Goal: Information Seeking & Learning: Learn about a topic

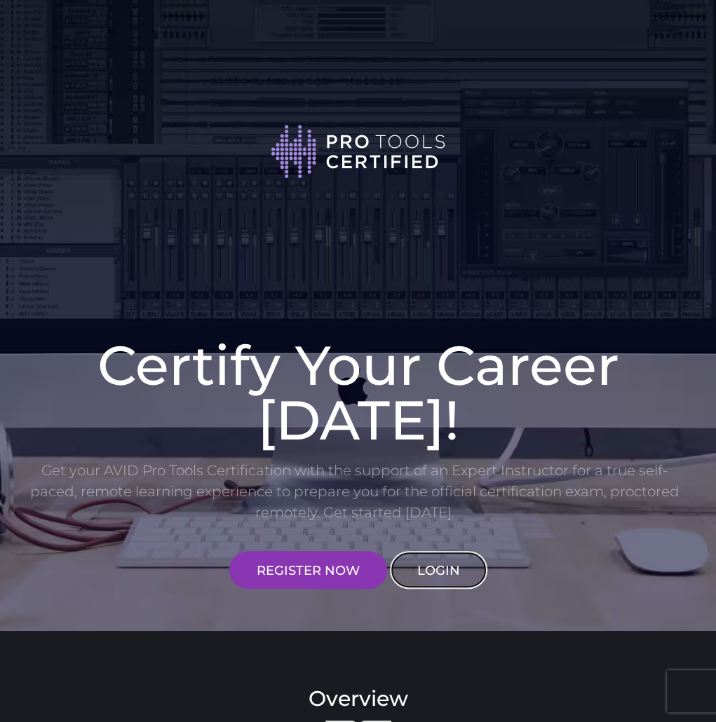
click at [410, 566] on link "LOGIN" at bounding box center [439, 570] width 98 height 38
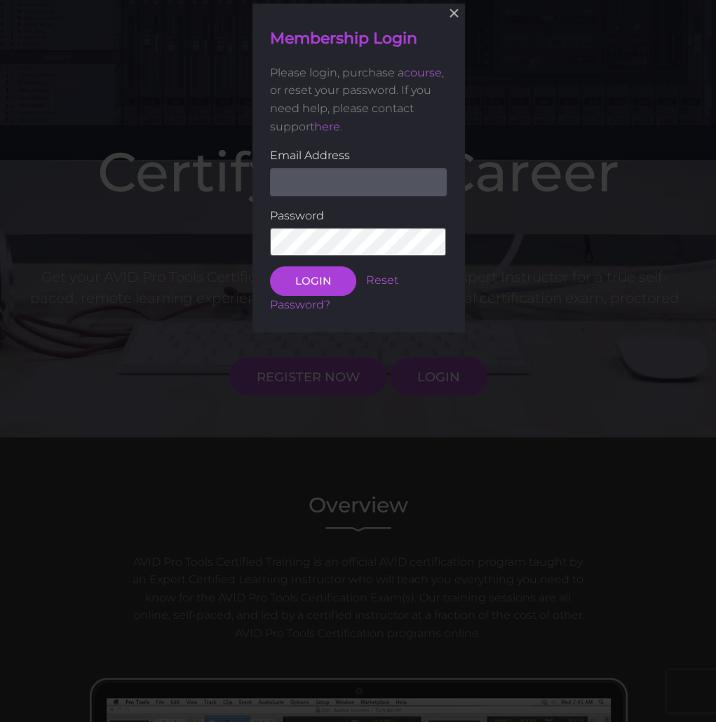
scroll to position [196, 0]
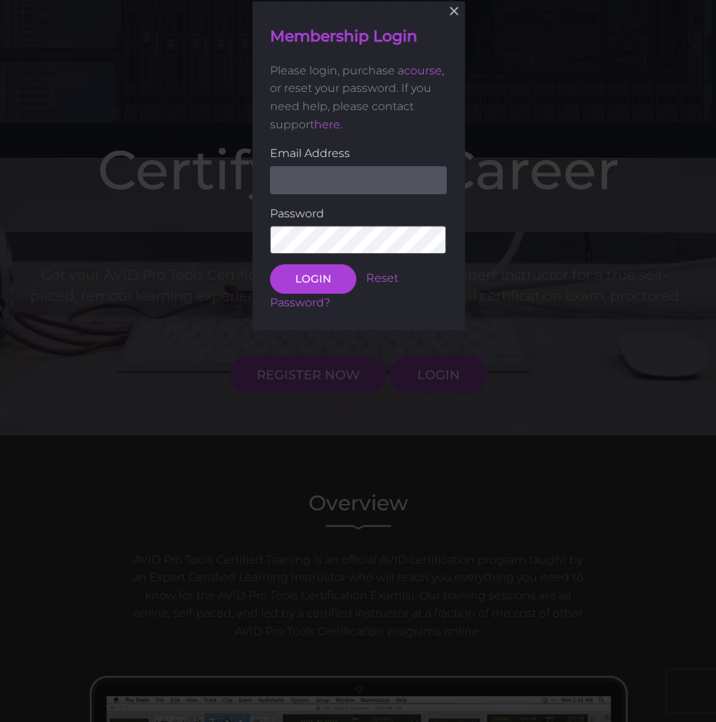
click at [337, 191] on input "email" at bounding box center [358, 180] width 177 height 28
click at [578, 224] on div "× Membership Login Please login, purchase a course , or reset your password. If…" at bounding box center [358, 165] width 716 height 722
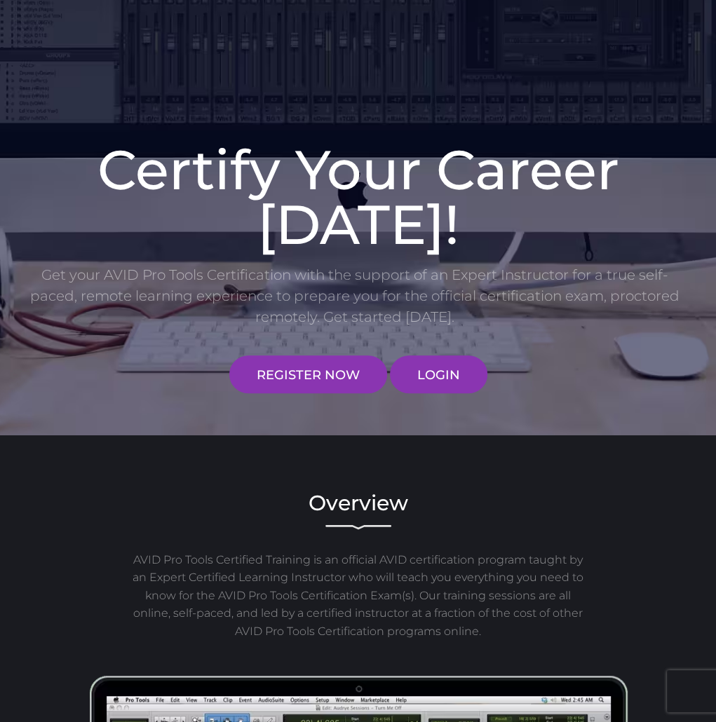
click at [438, 344] on div "Certify Your Career Today! Get your AVID Pro Tools Certification with the suppo…" at bounding box center [358, 264] width 680 height 258
click at [438, 357] on link "LOGIN" at bounding box center [439, 375] width 98 height 38
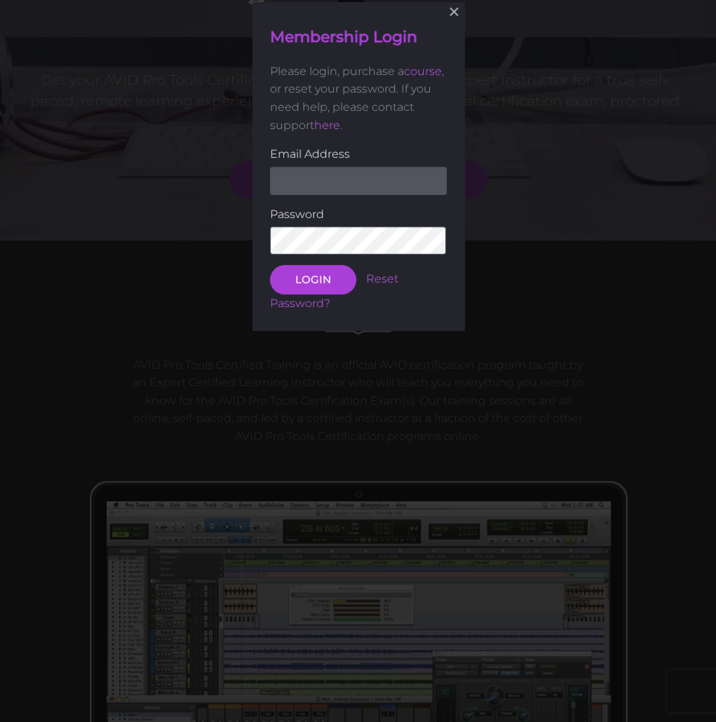
scroll to position [391, 0]
click at [329, 180] on input "email" at bounding box center [358, 180] width 177 height 28
type input "[EMAIL_ADDRESS][DOMAIN_NAME]"
click at [270, 265] on button "LOGIN" at bounding box center [313, 279] width 86 height 29
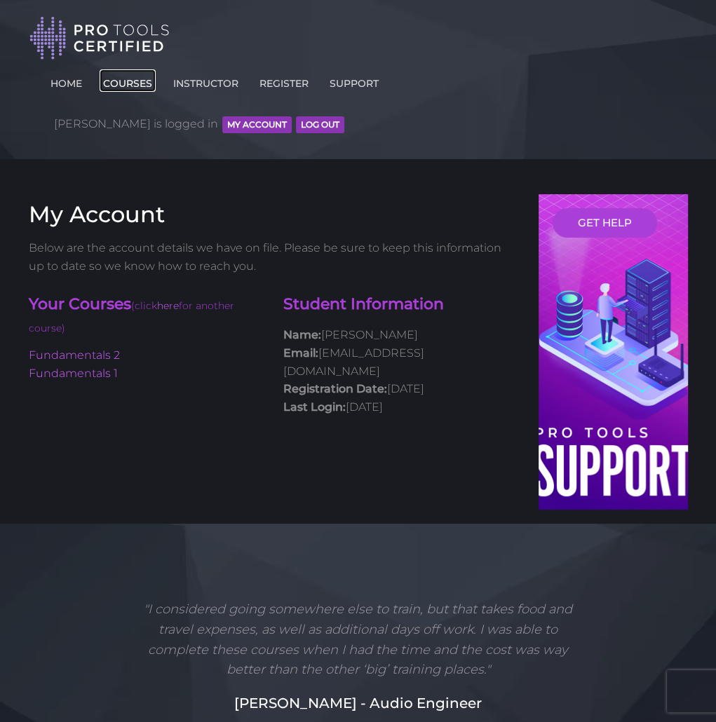
click at [149, 79] on link "COURSES" at bounding box center [128, 80] width 56 height 22
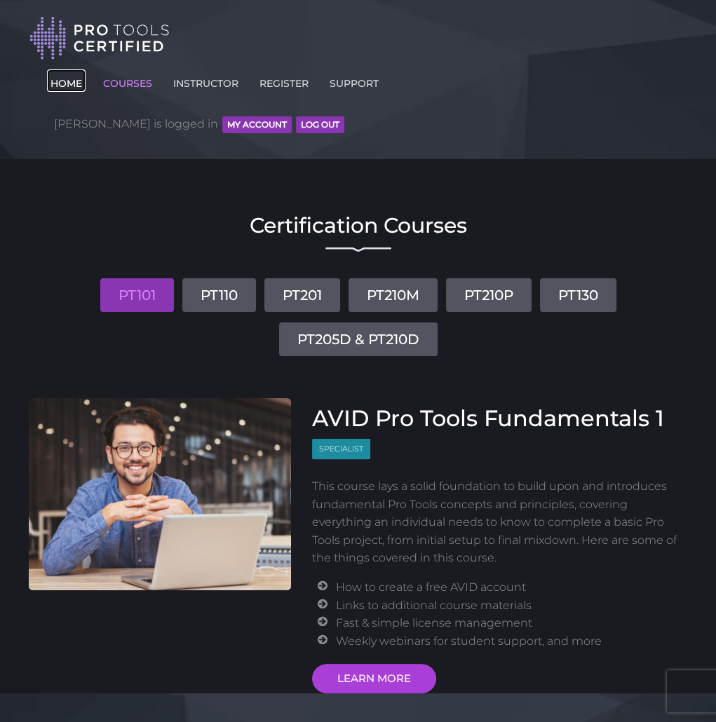
click at [86, 83] on link "HOME" at bounding box center [66, 80] width 39 height 22
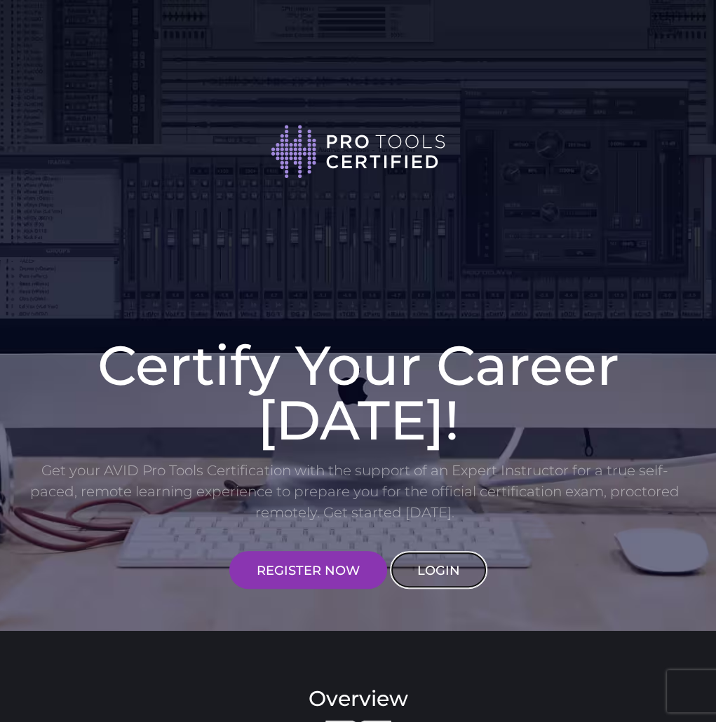
click at [429, 578] on link "LOGIN" at bounding box center [439, 570] width 98 height 38
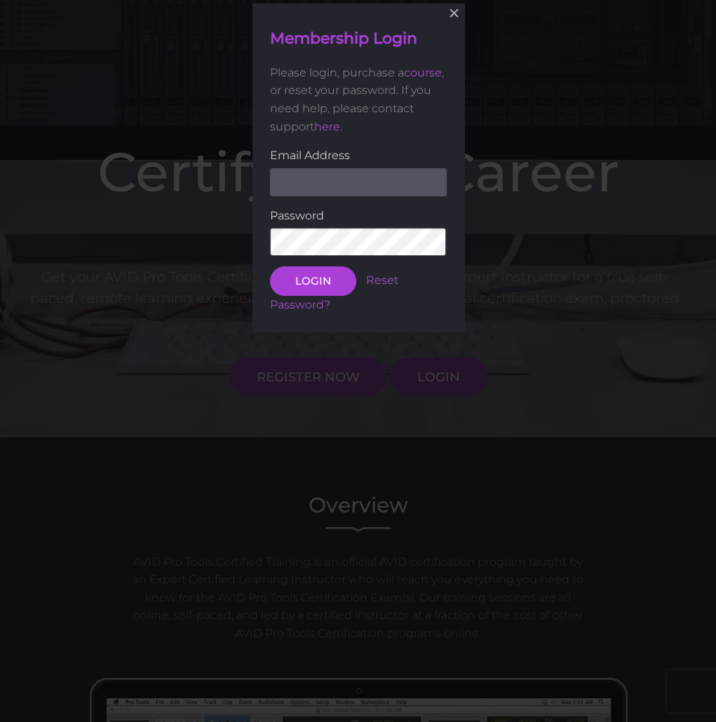
scroll to position [196, 0]
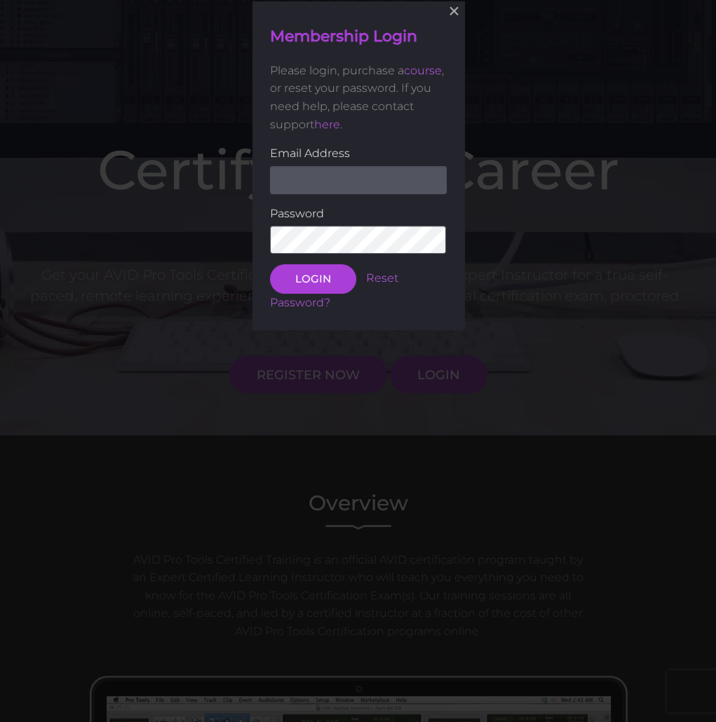
click at [339, 185] on input "email" at bounding box center [358, 180] width 177 height 28
type input "[EMAIL_ADDRESS][DOMAIN_NAME]"
click at [270, 264] on button "LOGIN" at bounding box center [313, 278] width 86 height 29
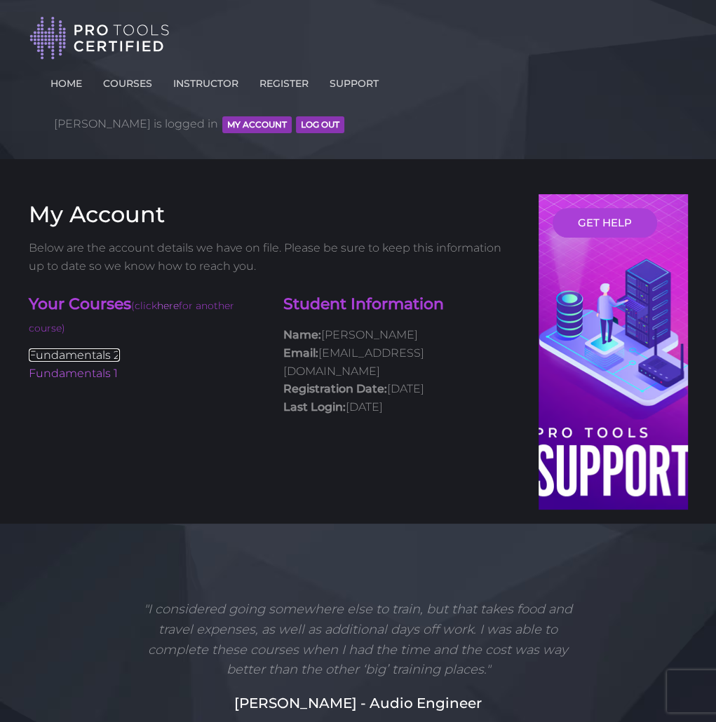
click at [83, 349] on link "Fundamentals 2" at bounding box center [74, 355] width 91 height 13
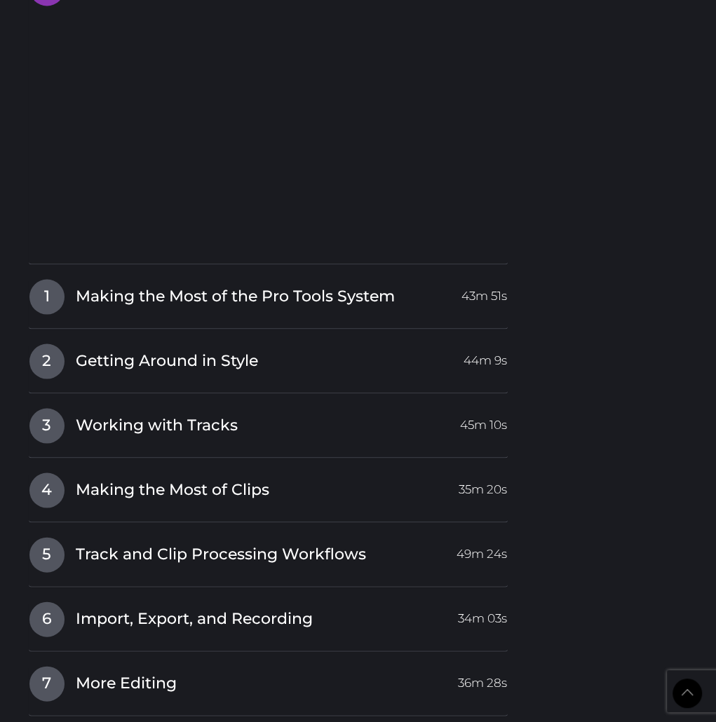
scroll to position [1706, 0]
